Goal: Task Accomplishment & Management: Complete application form

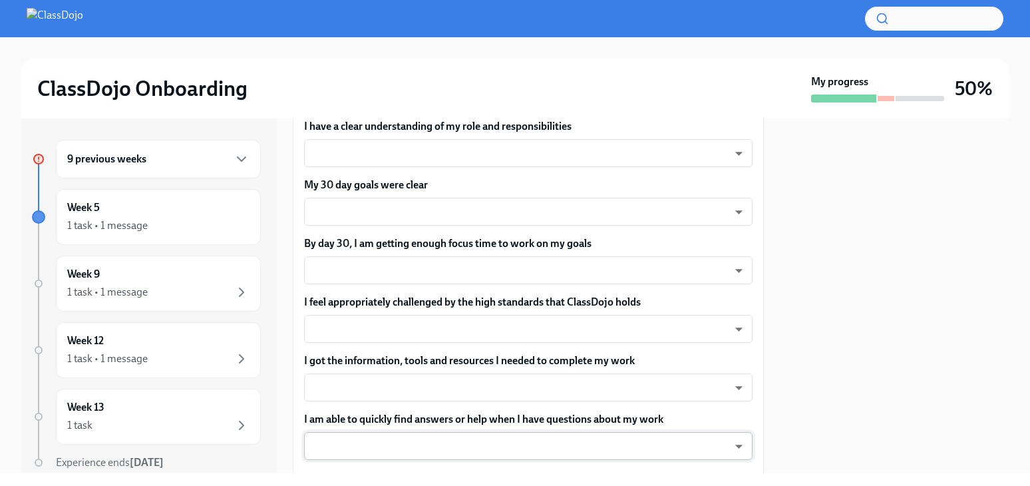
scroll to position [280, 0]
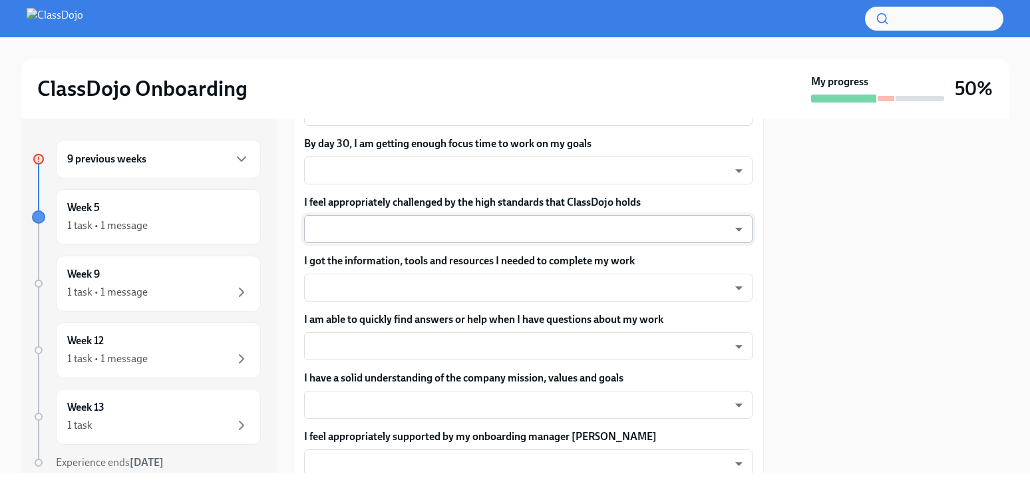
click at [497, 221] on body "ClassDojo Onboarding My progress 50% 9 previous weeks Week 5 1 task • 1 message…" at bounding box center [515, 243] width 1030 height 486
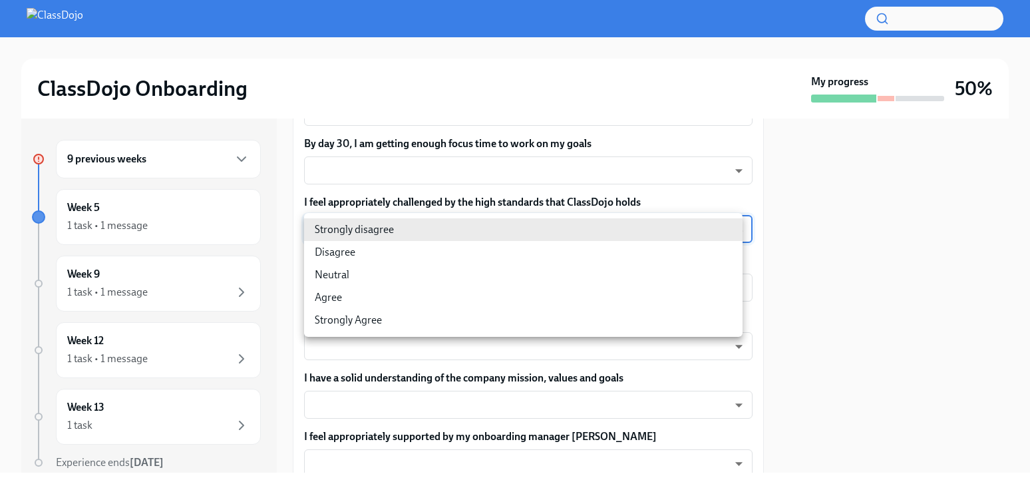
click at [479, 366] on div at bounding box center [515, 243] width 1030 height 486
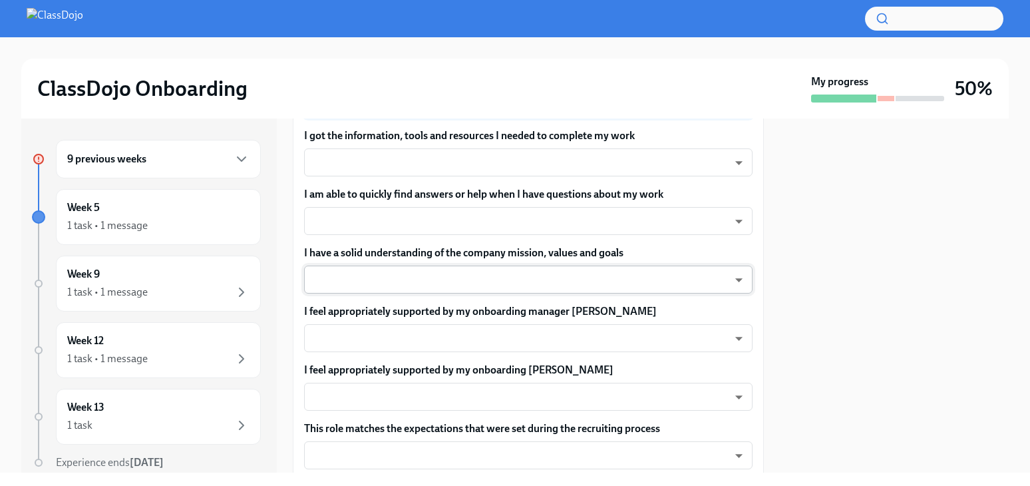
scroll to position [416, 0]
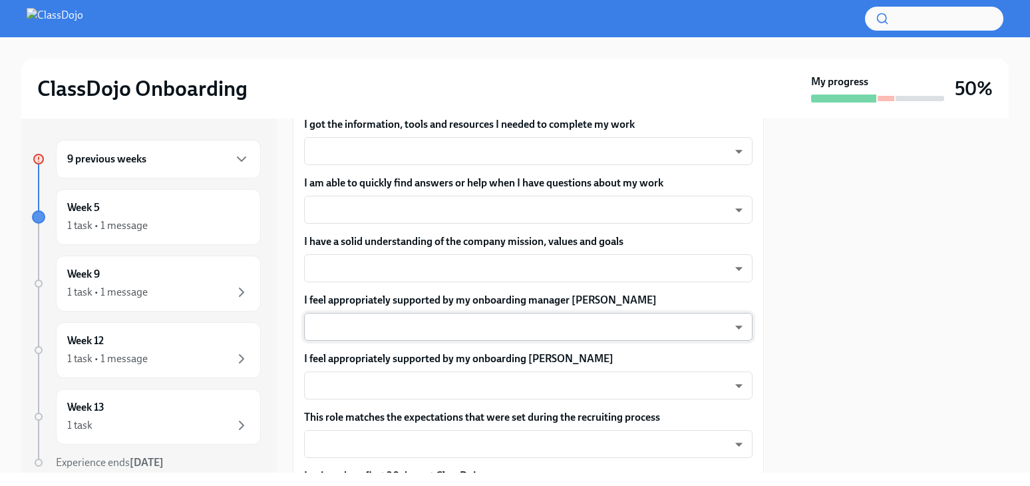
click at [507, 323] on body "ClassDojo Onboarding My progress 50% 9 previous weeks Week 5 1 task • 1 message…" at bounding box center [515, 243] width 1030 height 486
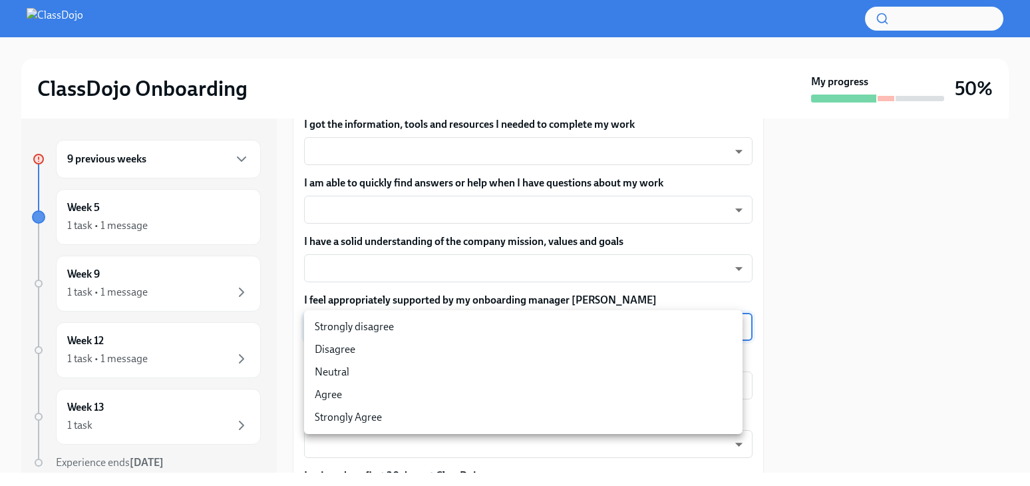
click at [432, 324] on li "Strongly disagree" at bounding box center [523, 326] width 439 height 23
type input "pwA_BB16L"
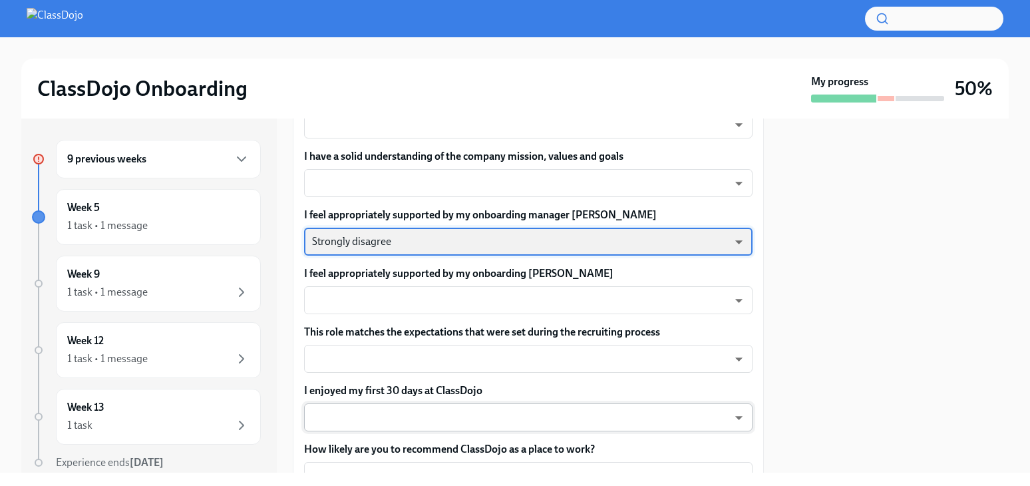
scroll to position [513, 0]
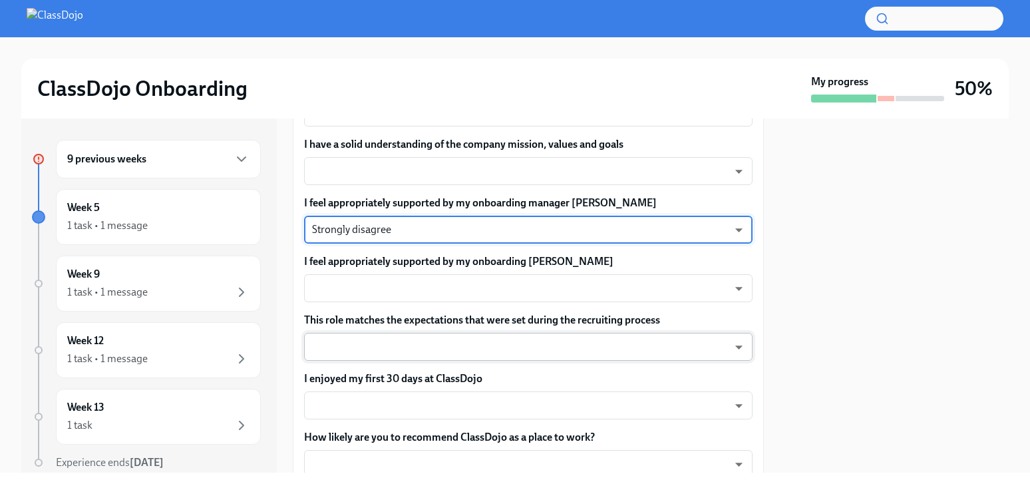
click at [470, 343] on body "ClassDojo Onboarding My progress 50% 9 previous weeks Week 5 1 task • 1 message…" at bounding box center [515, 243] width 1030 height 486
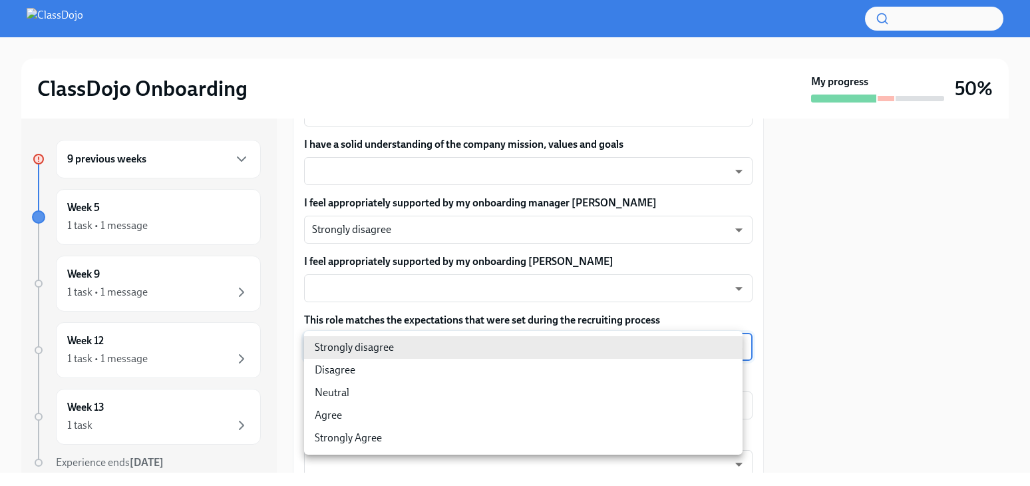
click at [463, 369] on li "Disagree" at bounding box center [523, 370] width 439 height 23
type input "8vd5cpb9j"
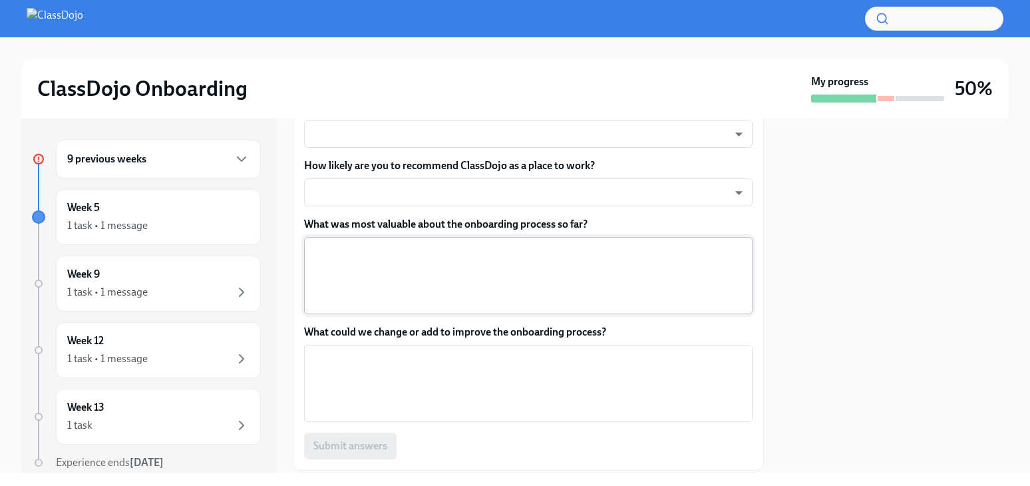
scroll to position [759, 0]
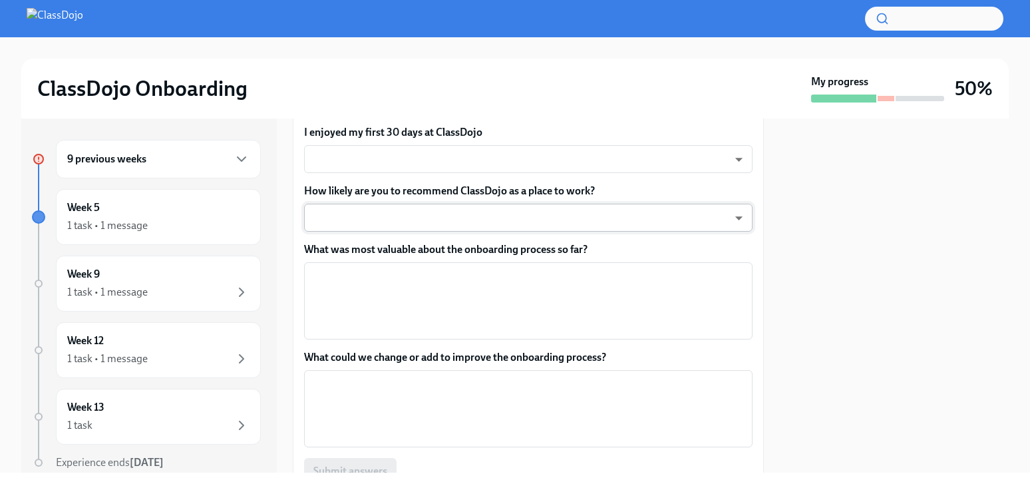
click at [465, 213] on body "ClassDojo Onboarding My progress 50% 9 previous weeks Week 5 1 task • 1 message…" at bounding box center [515, 243] width 1030 height 486
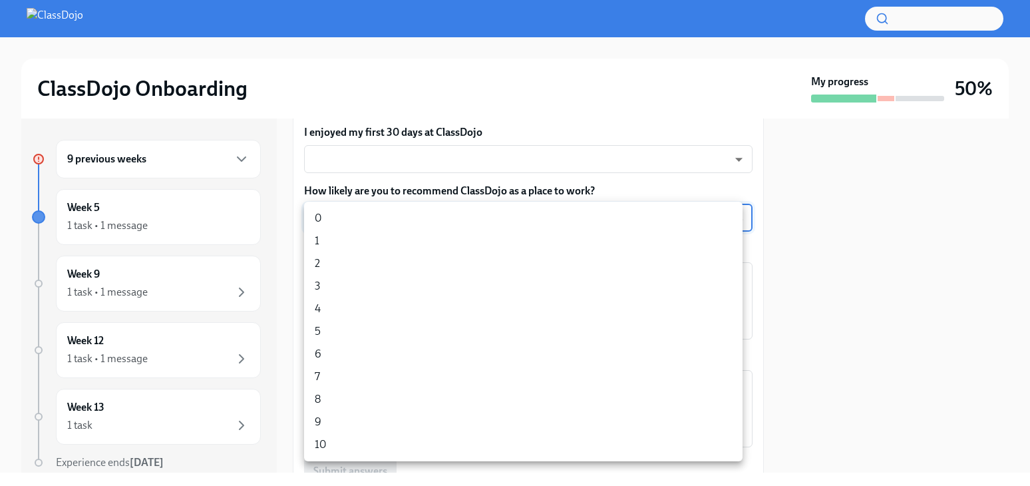
click at [448, 282] on li "3" at bounding box center [523, 286] width 439 height 23
type input "pHQLpks29"
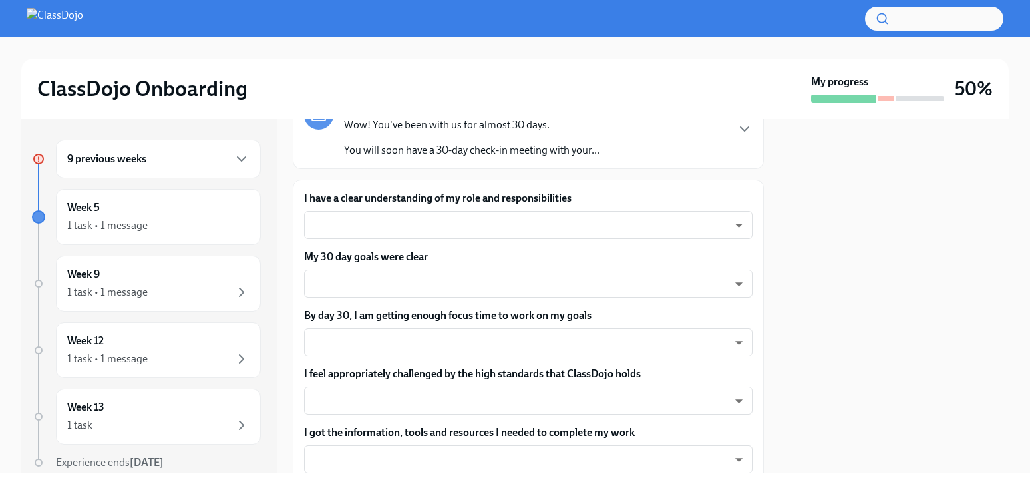
scroll to position [0, 0]
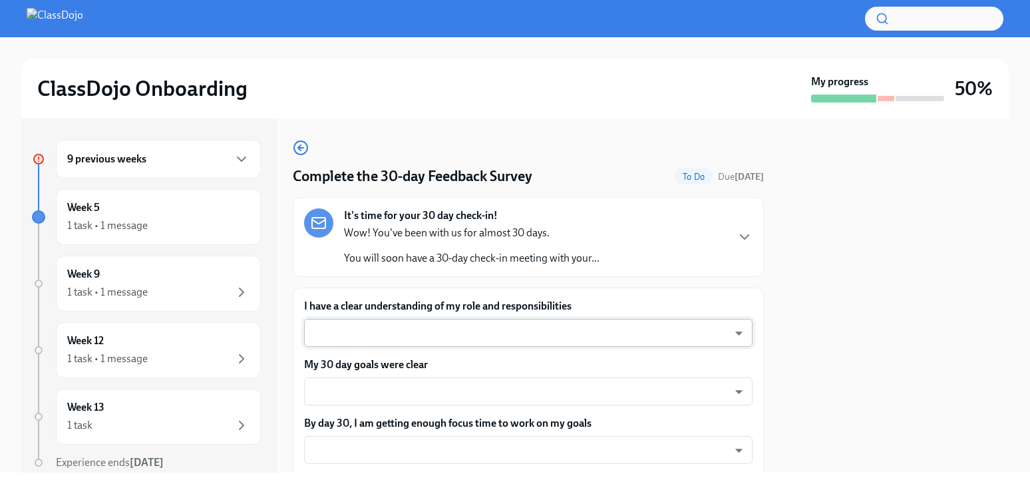
click at [504, 341] on body "ClassDojo Onboarding My progress 50% 9 previous weeks Week 5 1 task • 1 message…" at bounding box center [515, 243] width 1030 height 486
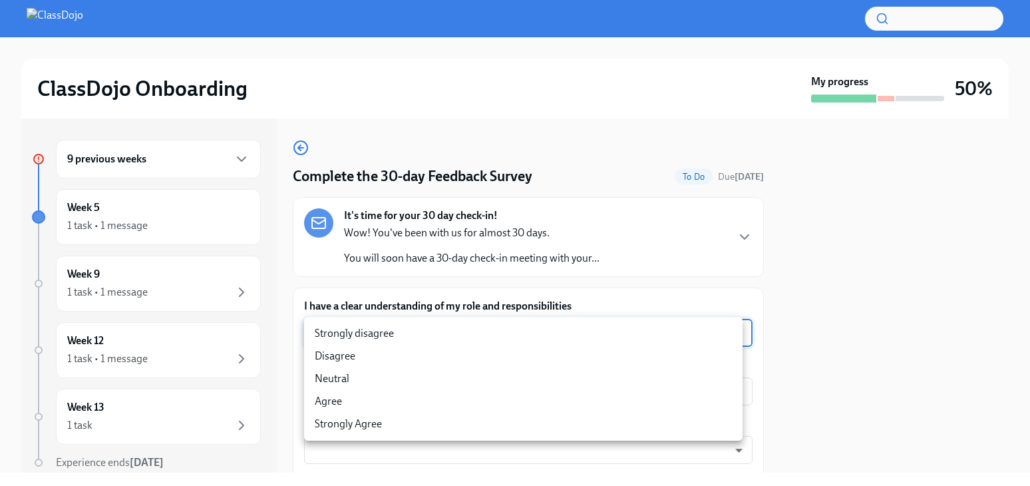
click at [387, 370] on li "Neutral" at bounding box center [523, 378] width 439 height 23
type input "Pmk_Ytnt0"
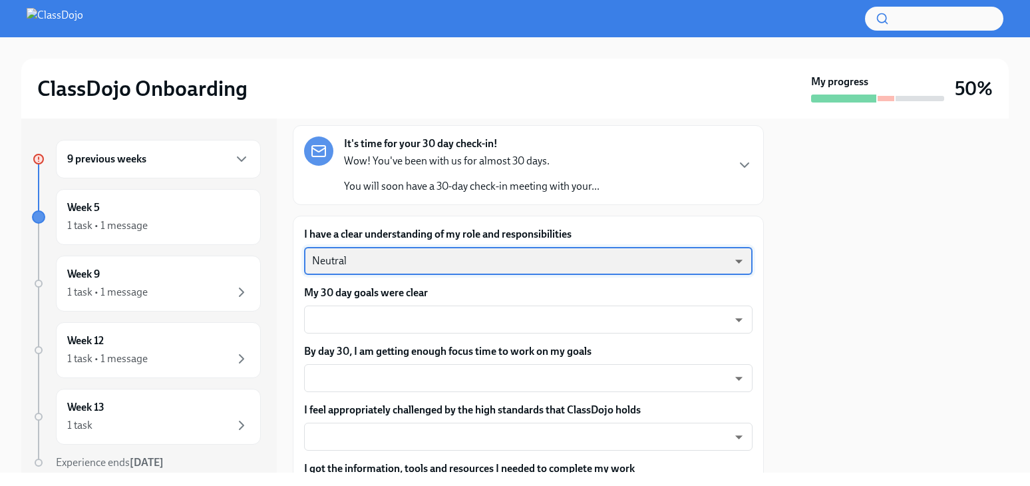
scroll to position [76, 0]
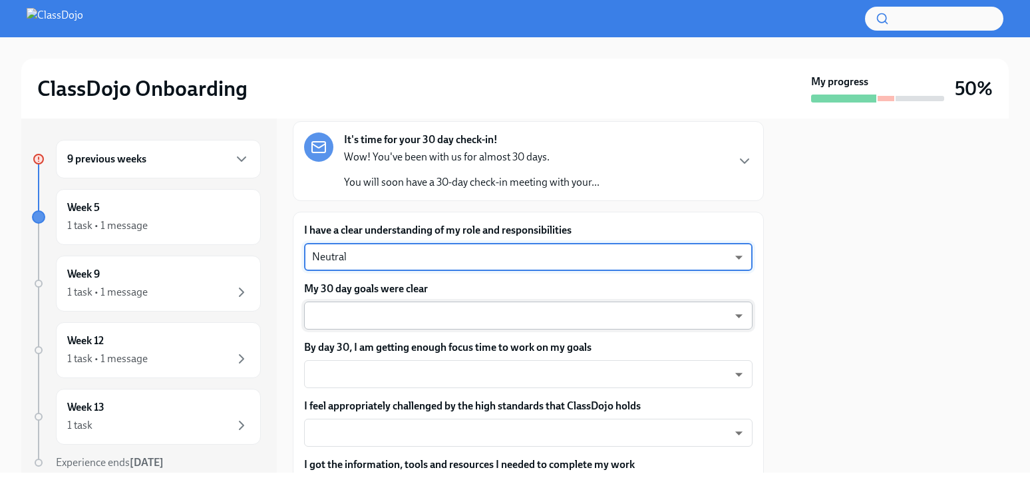
click at [453, 313] on body "ClassDojo Onboarding My progress 50% 9 previous weeks Week 5 1 task • 1 message…" at bounding box center [515, 243] width 1030 height 486
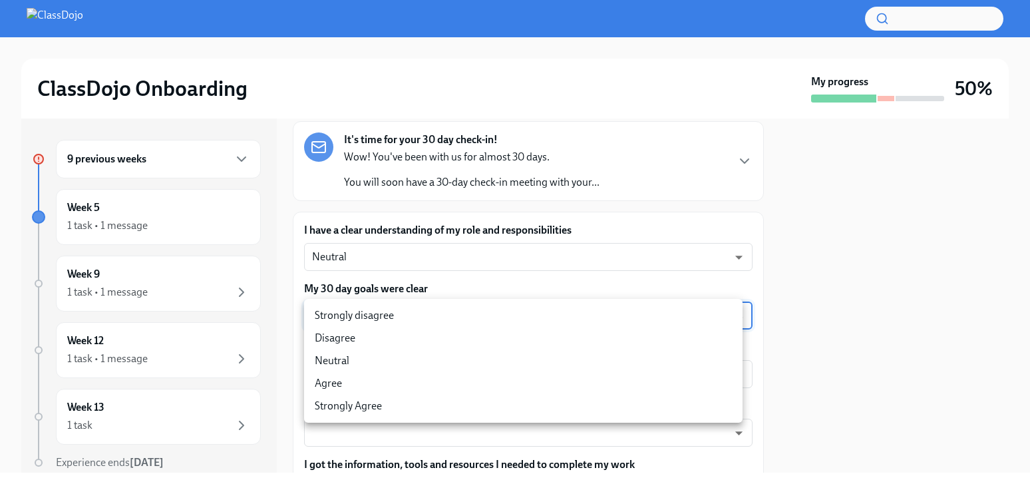
click at [445, 320] on li "Strongly disagree" at bounding box center [523, 315] width 439 height 23
type input "pwA_BB16L"
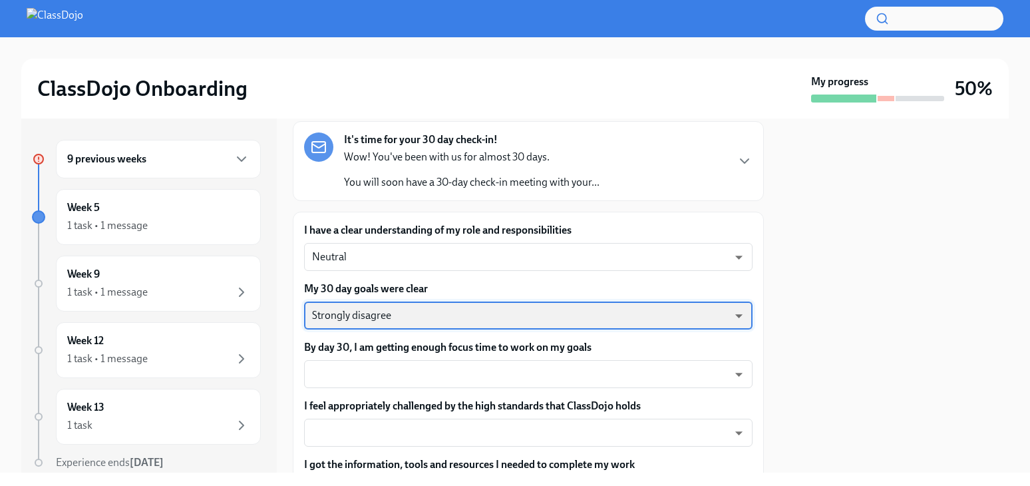
scroll to position [104, 0]
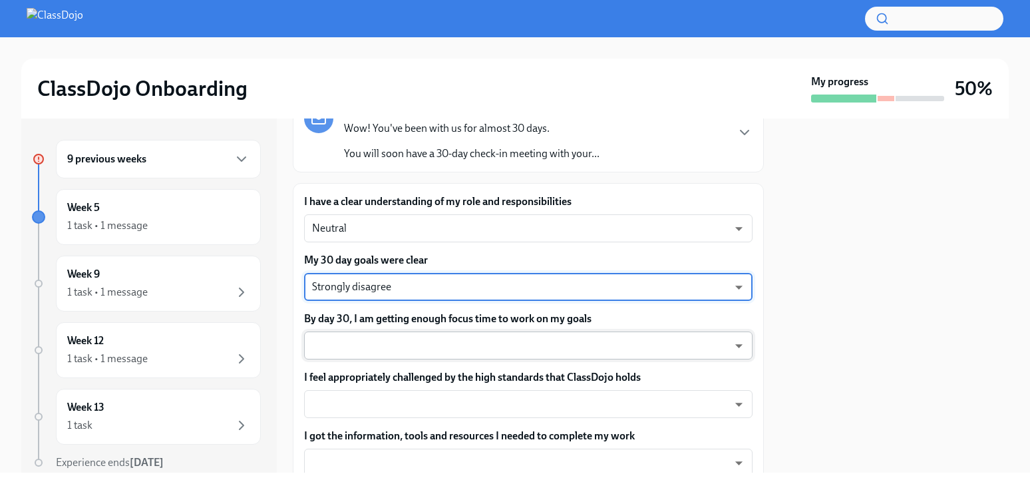
click at [472, 341] on body "ClassDojo Onboarding My progress 50% 9 previous weeks Week 5 1 task • 1 message…" at bounding box center [515, 243] width 1030 height 486
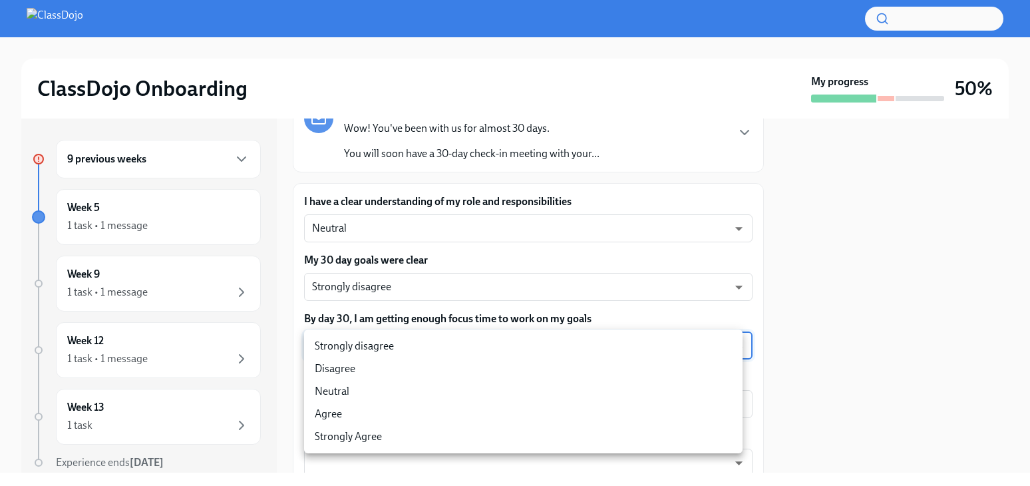
click at [449, 387] on li "Neutral" at bounding box center [523, 391] width 439 height 23
type input "Pmk_Ytnt0"
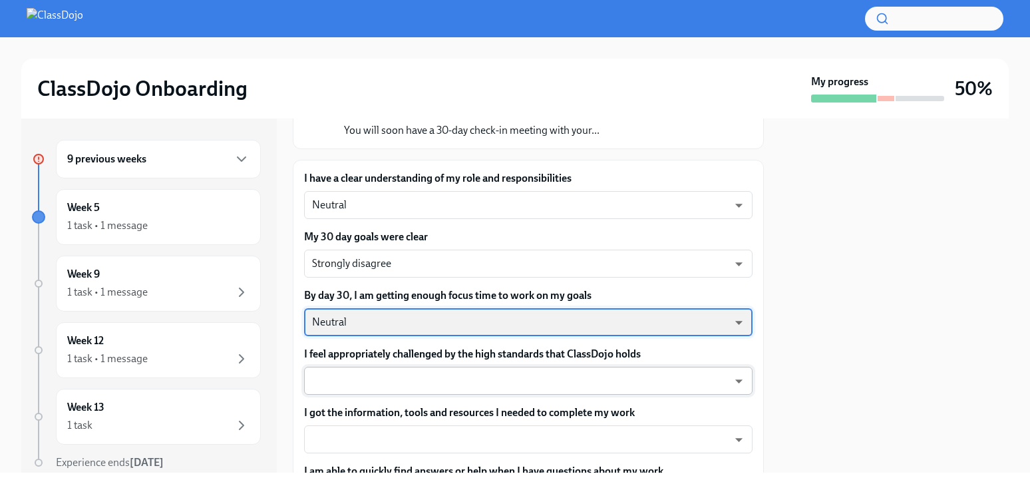
scroll to position [128, 0]
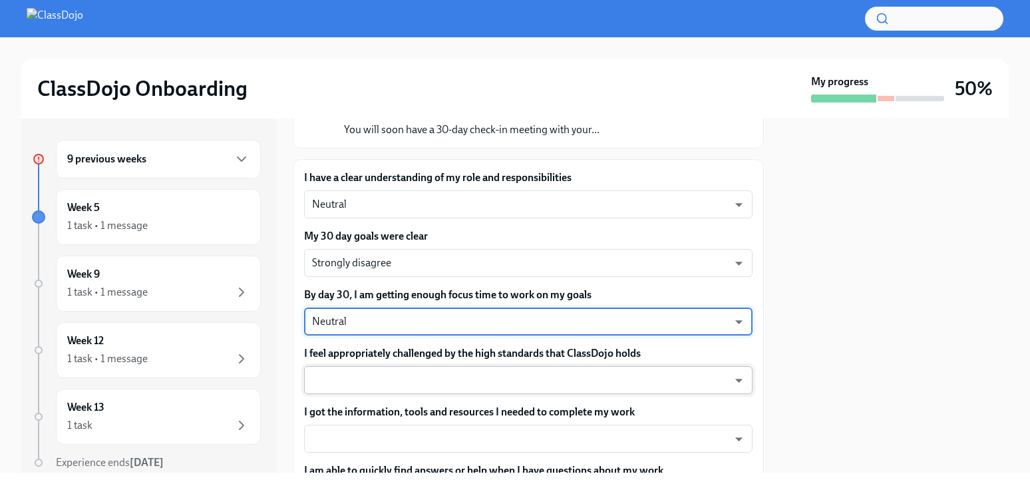
click at [492, 377] on body "ClassDojo Onboarding My progress 50% 9 previous weeks Week 5 1 task • 1 message…" at bounding box center [515, 243] width 1030 height 486
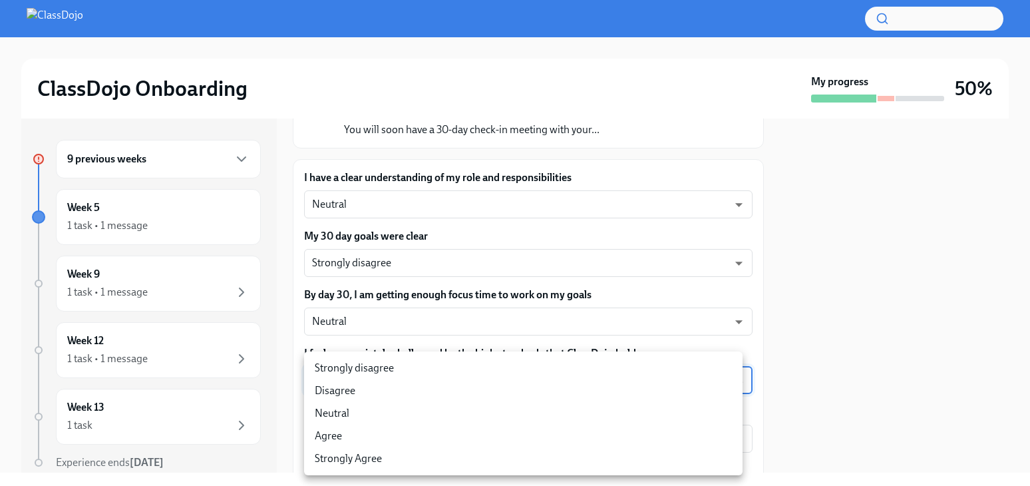
click at [443, 375] on li "Strongly disagree" at bounding box center [523, 368] width 439 height 23
type input "pwA_BB16L"
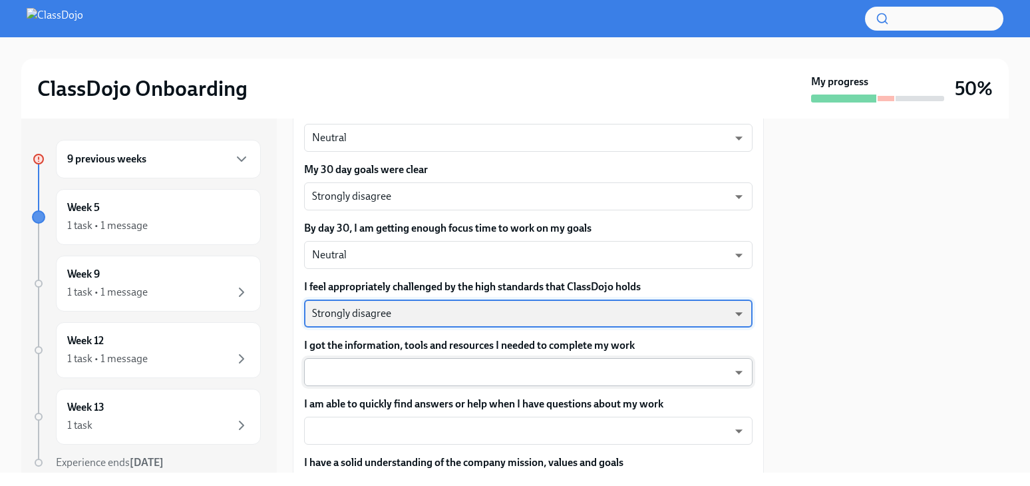
scroll to position [196, 0]
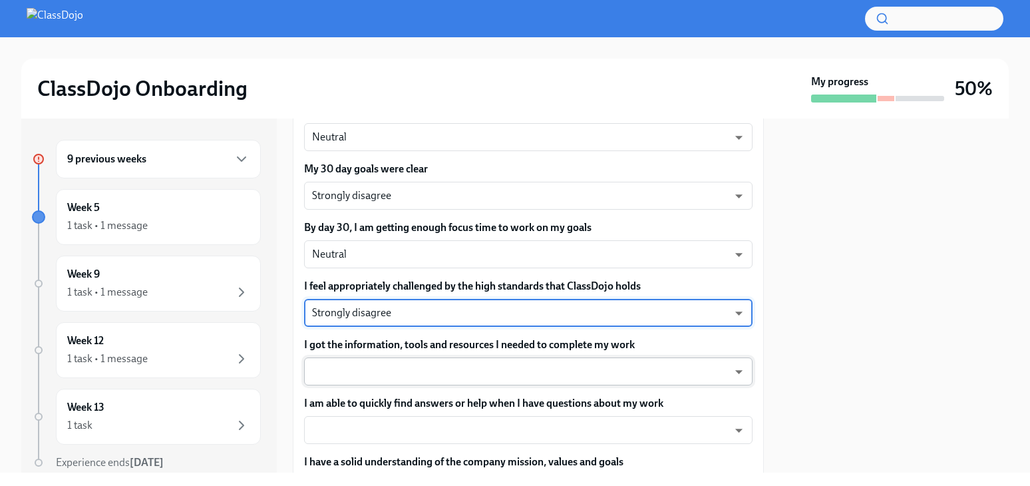
click at [439, 365] on body "ClassDojo Onboarding My progress 50% 9 previous weeks Week 5 1 task • 1 message…" at bounding box center [515, 243] width 1030 height 486
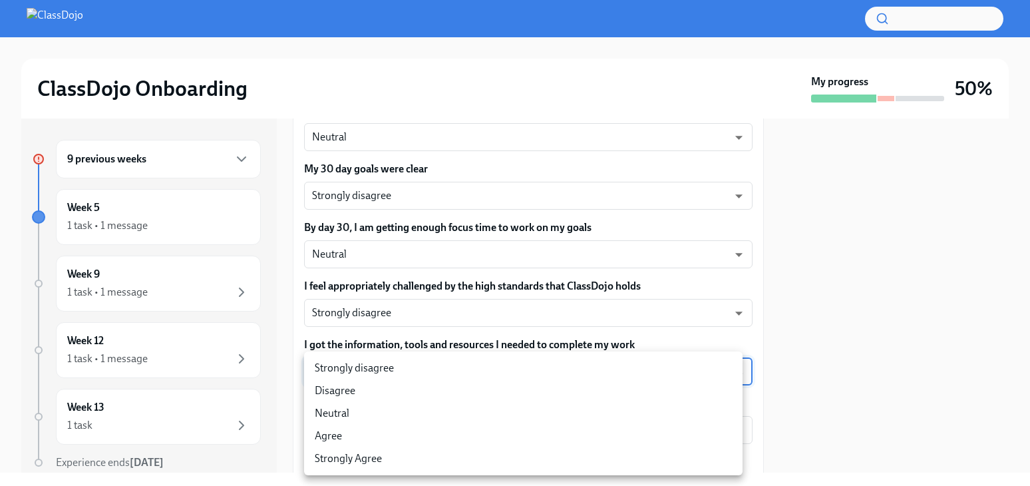
click at [439, 367] on li "Strongly disagree" at bounding box center [523, 368] width 439 height 23
type input "pwA_BB16L"
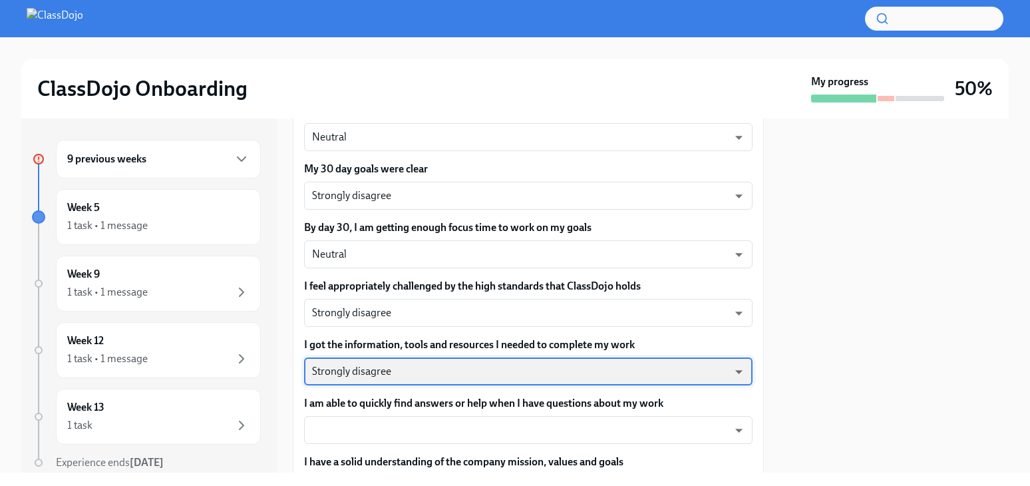
scroll to position [313, 0]
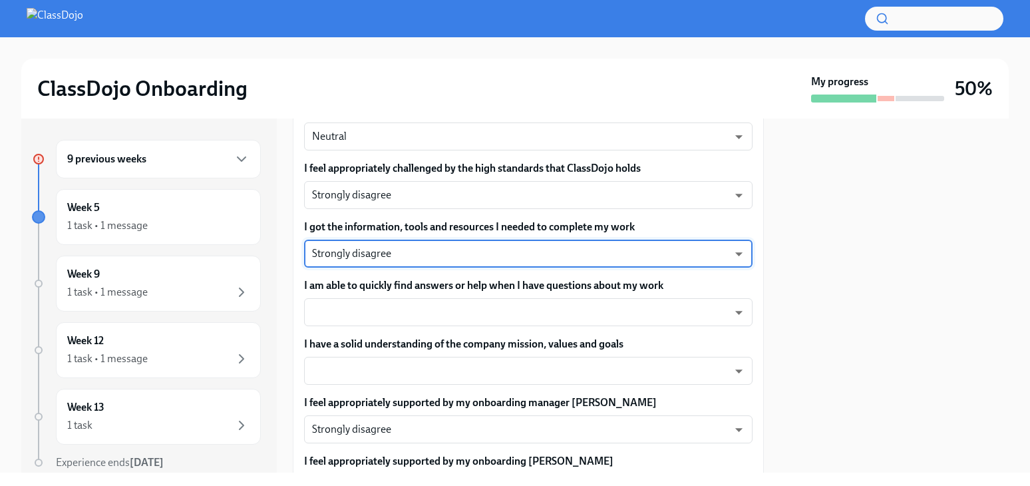
click at [398, 295] on div "I am able to quickly find answers or help when I have questions about my work ​…" at bounding box center [528, 302] width 449 height 48
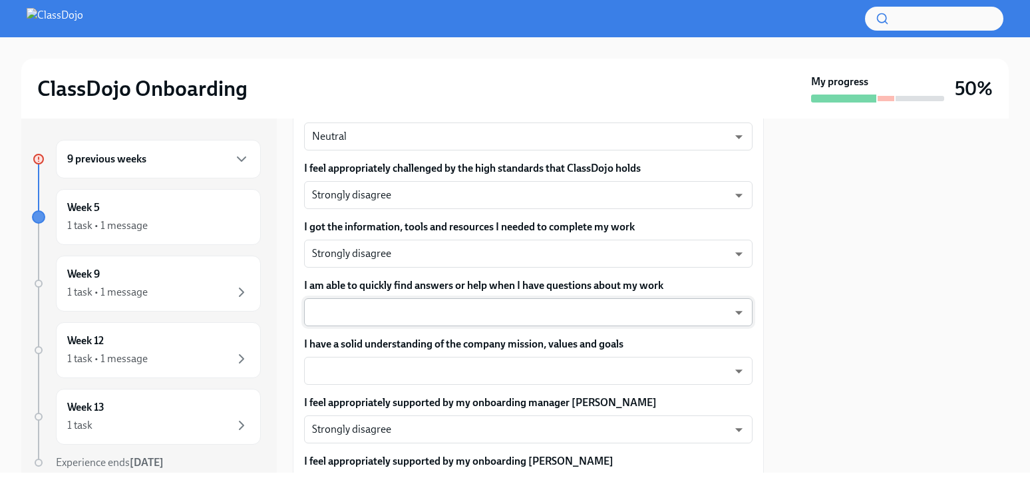
click at [401, 302] on body "ClassDojo Onboarding My progress 50% 9 previous weeks Week 5 1 task • 1 message…" at bounding box center [515, 243] width 1030 height 486
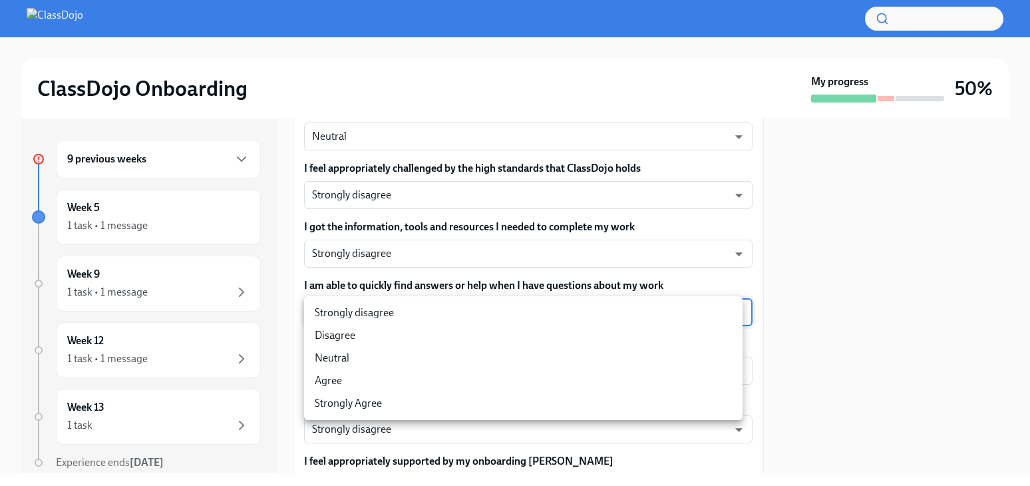
click at [395, 309] on li "Strongly disagree" at bounding box center [523, 312] width 439 height 23
type input "pwA_BB16L"
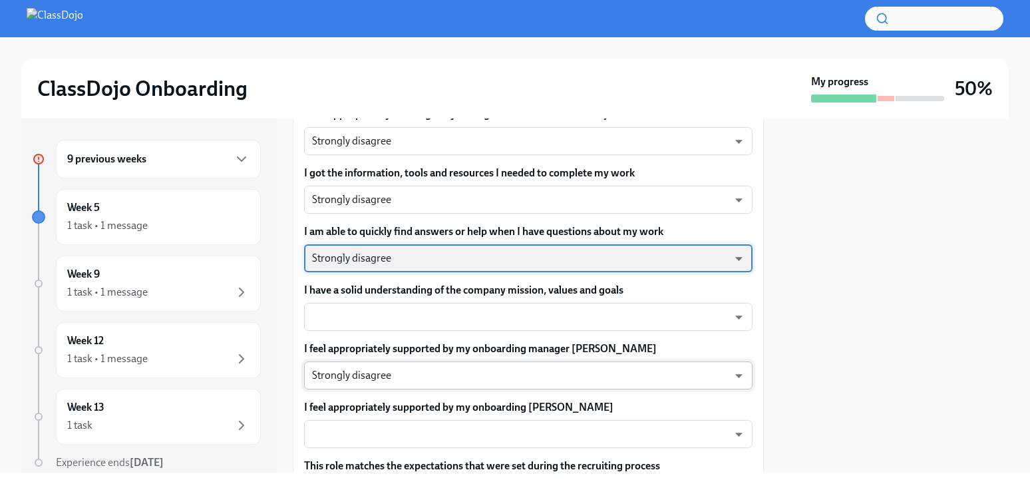
scroll to position [396, 0]
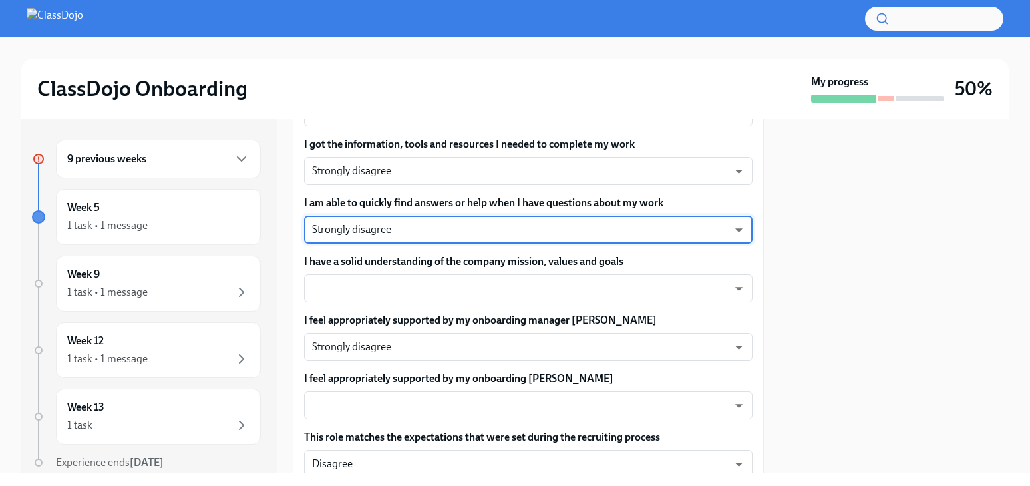
click at [410, 271] on div "I have a solid understanding of the company mission, values and goals ​ ​" at bounding box center [528, 278] width 449 height 48
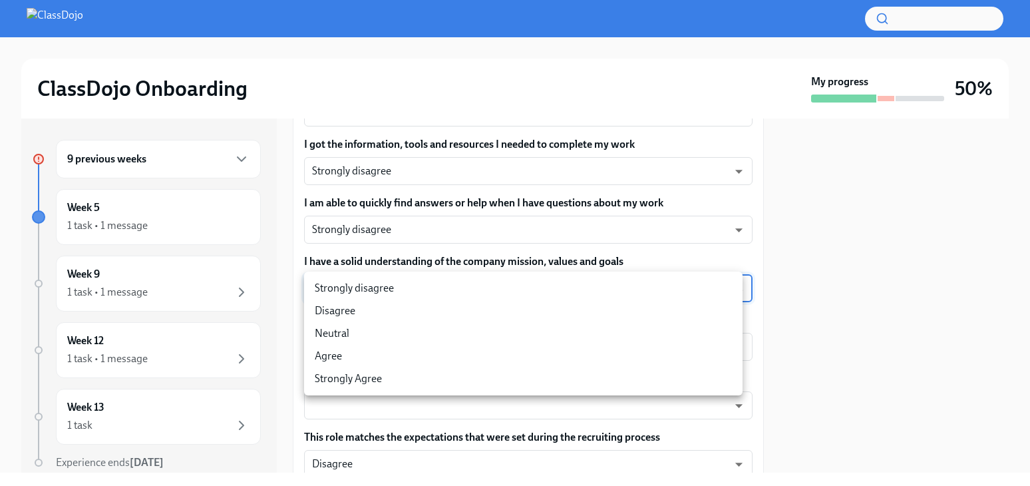
click at [407, 285] on body "ClassDojo Onboarding My progress 50% 9 previous weeks Week 5 1 task • 1 message…" at bounding box center [515, 243] width 1030 height 486
click at [394, 373] on li "Strongly Agree" at bounding box center [523, 378] width 439 height 23
type input "eNPISeX8v"
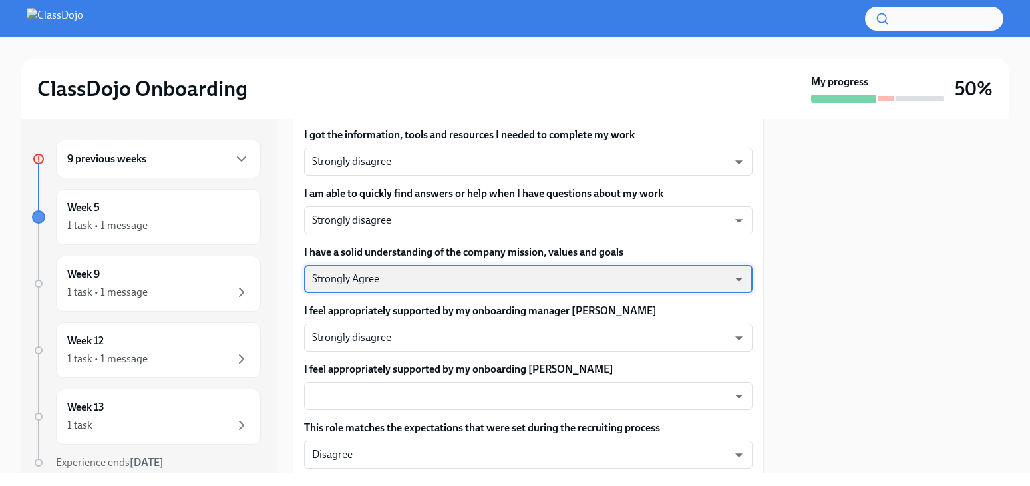
scroll to position [418, 0]
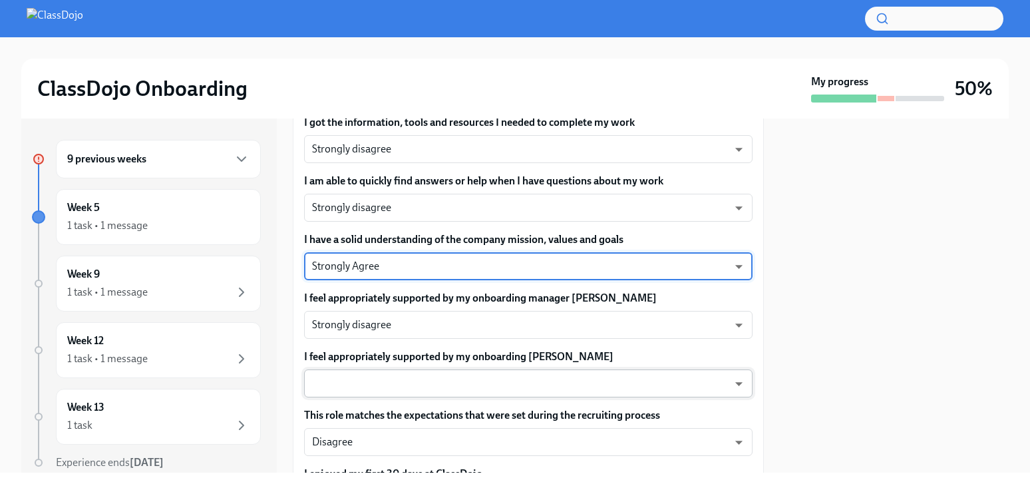
click at [400, 377] on body "ClassDojo Onboarding My progress 50% 9 previous weeks Week 5 1 task • 1 message…" at bounding box center [515, 243] width 1030 height 486
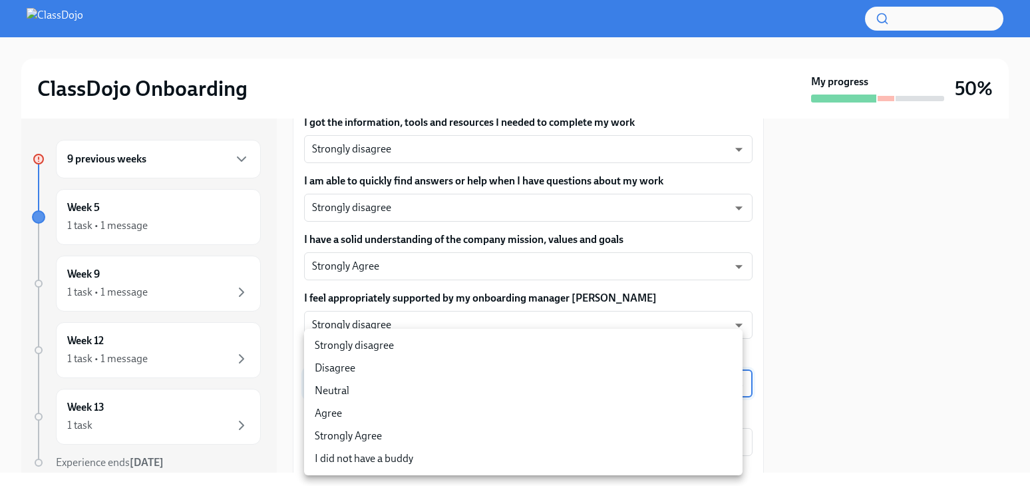
click at [397, 405] on li "Agree" at bounding box center [523, 413] width 439 height 23
type input "pHQLpks29"
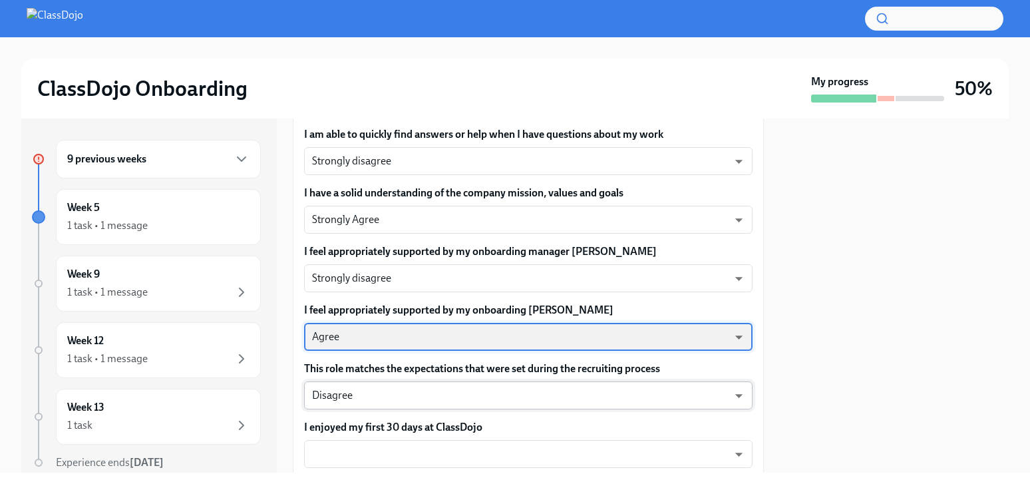
scroll to position [493, 0]
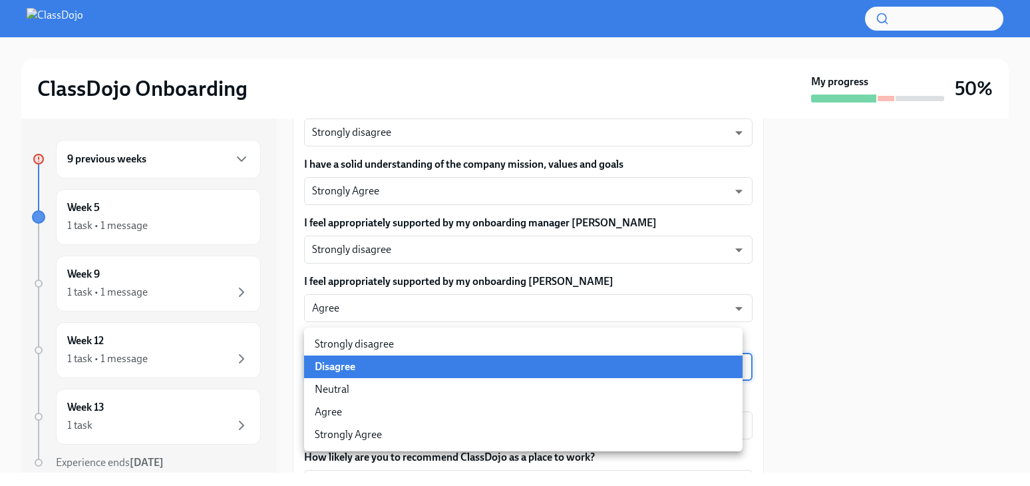
click at [417, 353] on body "ClassDojo Onboarding My progress 50% 9 previous weeks Week 5 1 task • 1 message…" at bounding box center [515, 243] width 1030 height 486
click at [417, 352] on li "Strongly disagree" at bounding box center [523, 344] width 439 height 23
type input "pwA_BB16L"
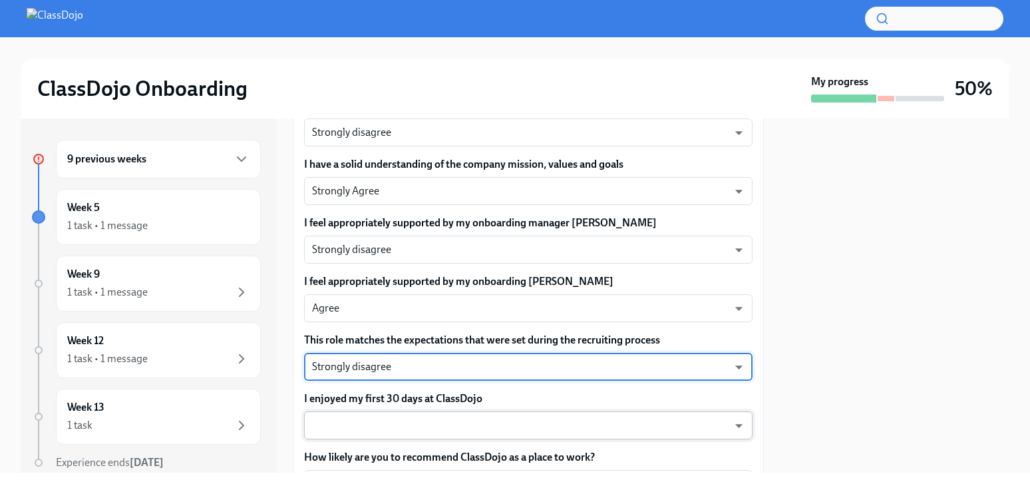
click at [433, 420] on body "ClassDojo Onboarding My progress 50% 9 previous weeks Week 5 1 task • 1 message…" at bounding box center [515, 243] width 1030 height 486
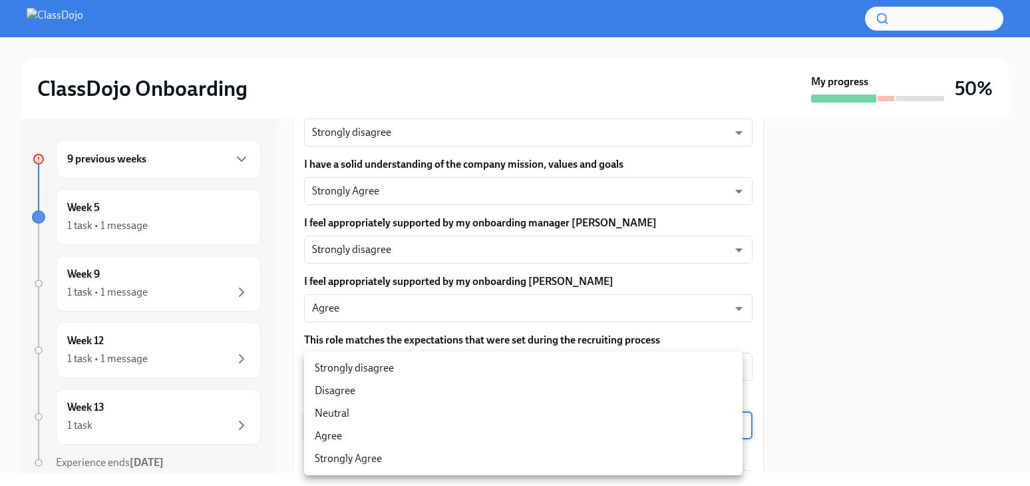
click at [423, 366] on li "Strongly disagree" at bounding box center [523, 368] width 439 height 23
type input "pwA_BB16L"
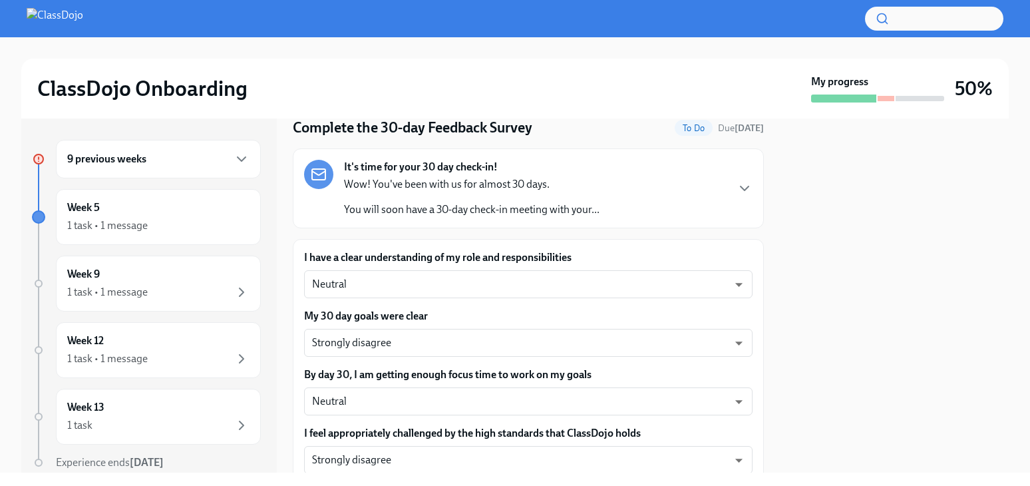
scroll to position [119, 0]
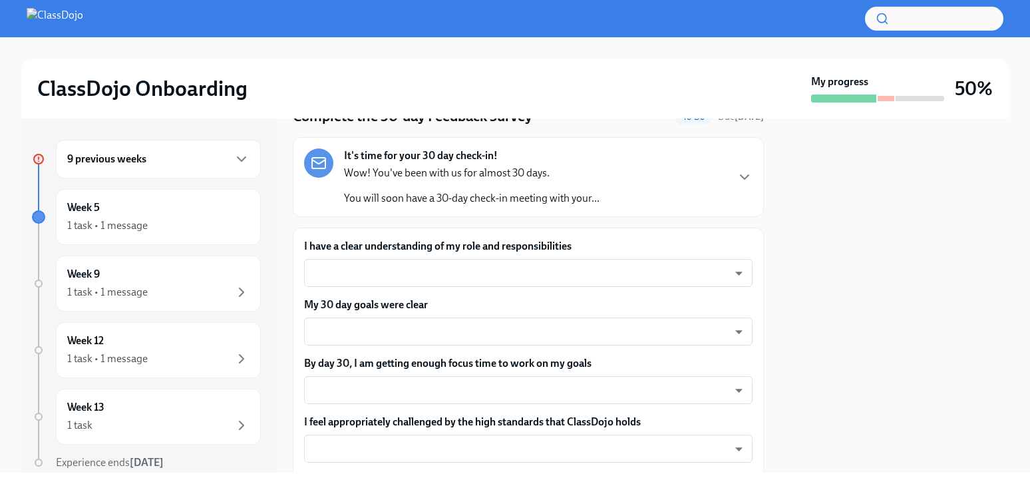
scroll to position [72, 0]
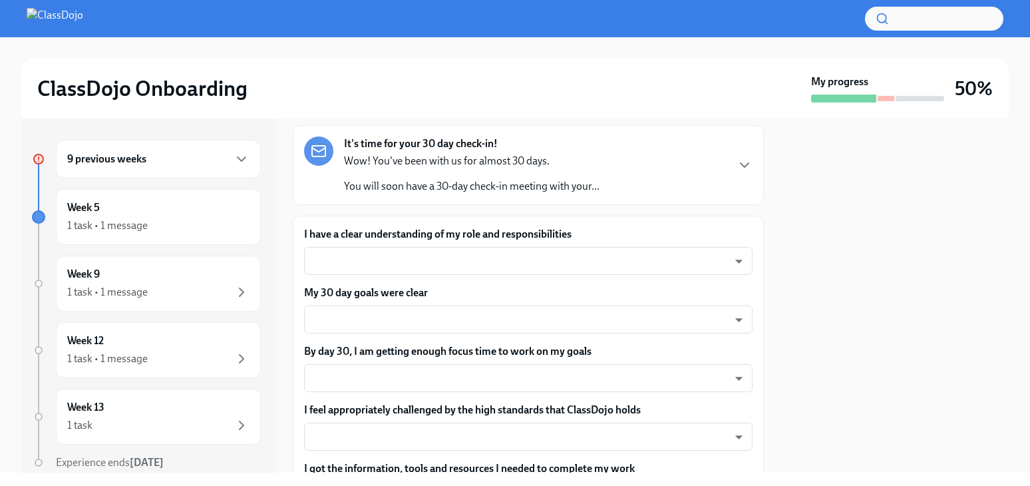
click at [705, 166] on div "It's time for your 30 day check-in! Wow! You've been with us for almost 30 days…" at bounding box center [528, 164] width 449 height 57
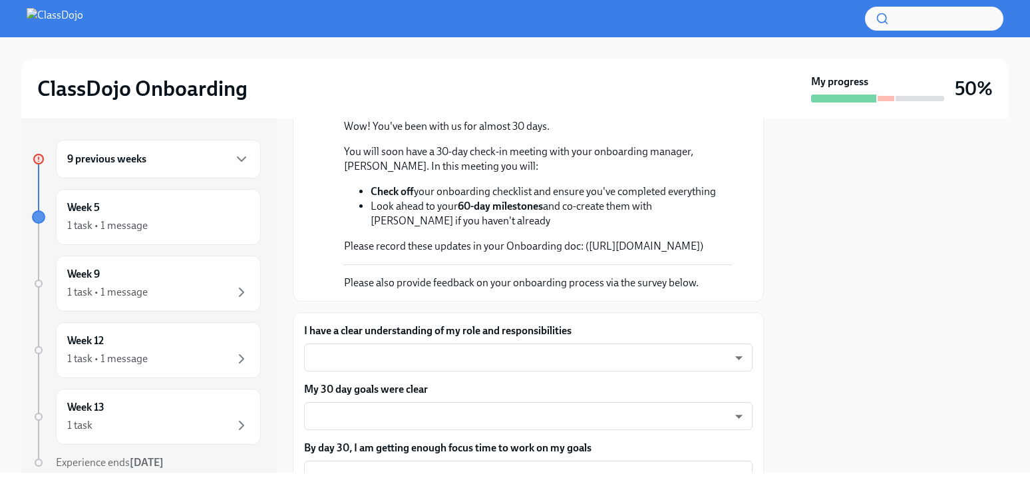
scroll to position [162, 0]
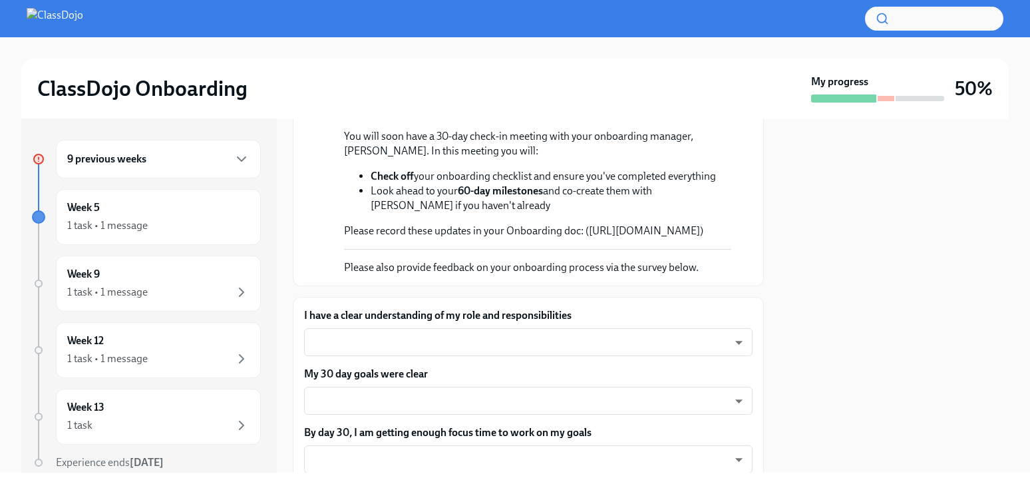
drag, startPoint x: 378, startPoint y: 242, endPoint x: 346, endPoint y: 231, distance: 33.9
click at [346, 231] on p "Please record these updates in your Onboarding doc: ([URL][DOMAIN_NAME])" at bounding box center [537, 231] width 387 height 15
copy p "[URL][DOMAIN_NAME]"
